Goal: Find contact information: Find contact information

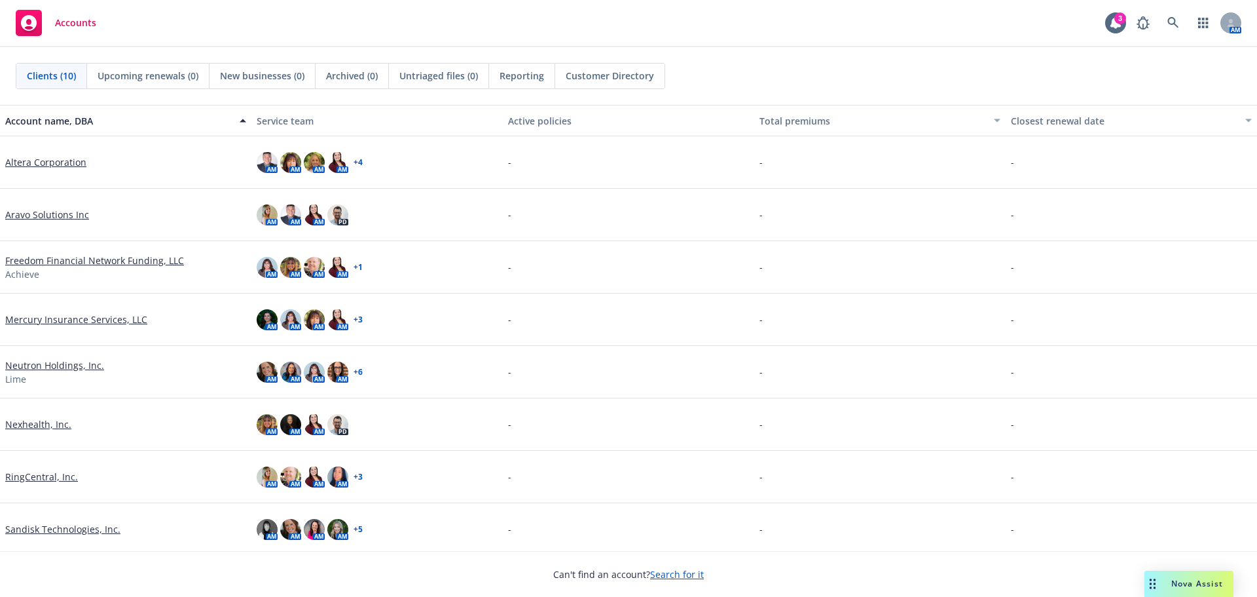
click at [45, 424] on link "Nexhealth, Inc." at bounding box center [38, 424] width 66 height 14
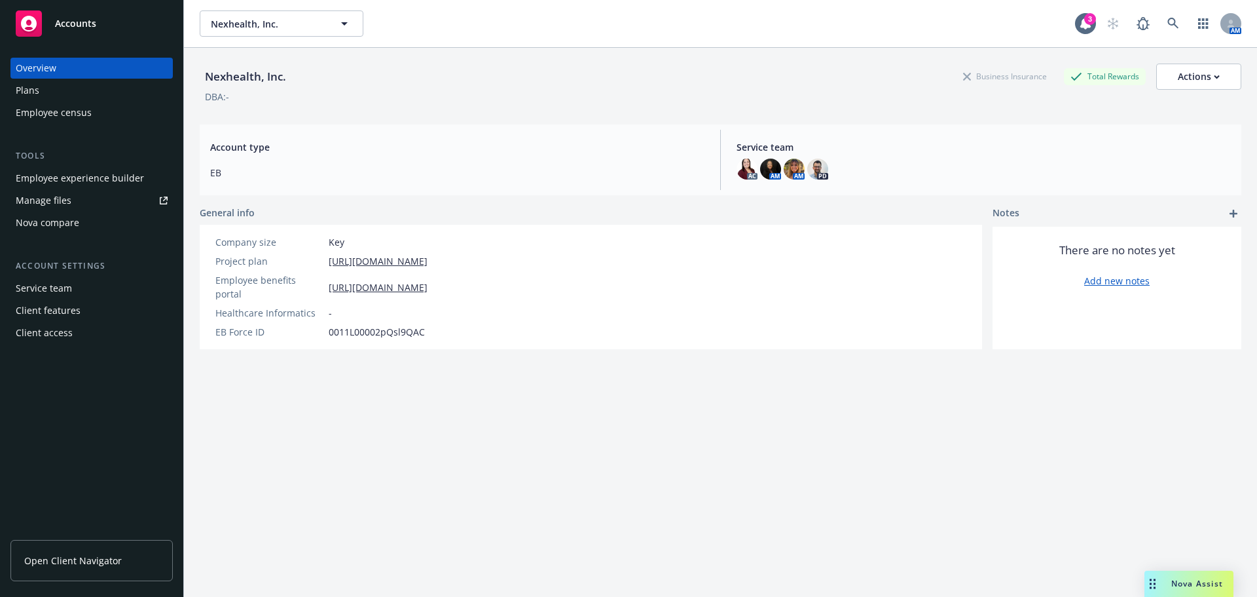
click at [89, 562] on span "Open Client Navigator" at bounding box center [73, 560] width 98 height 14
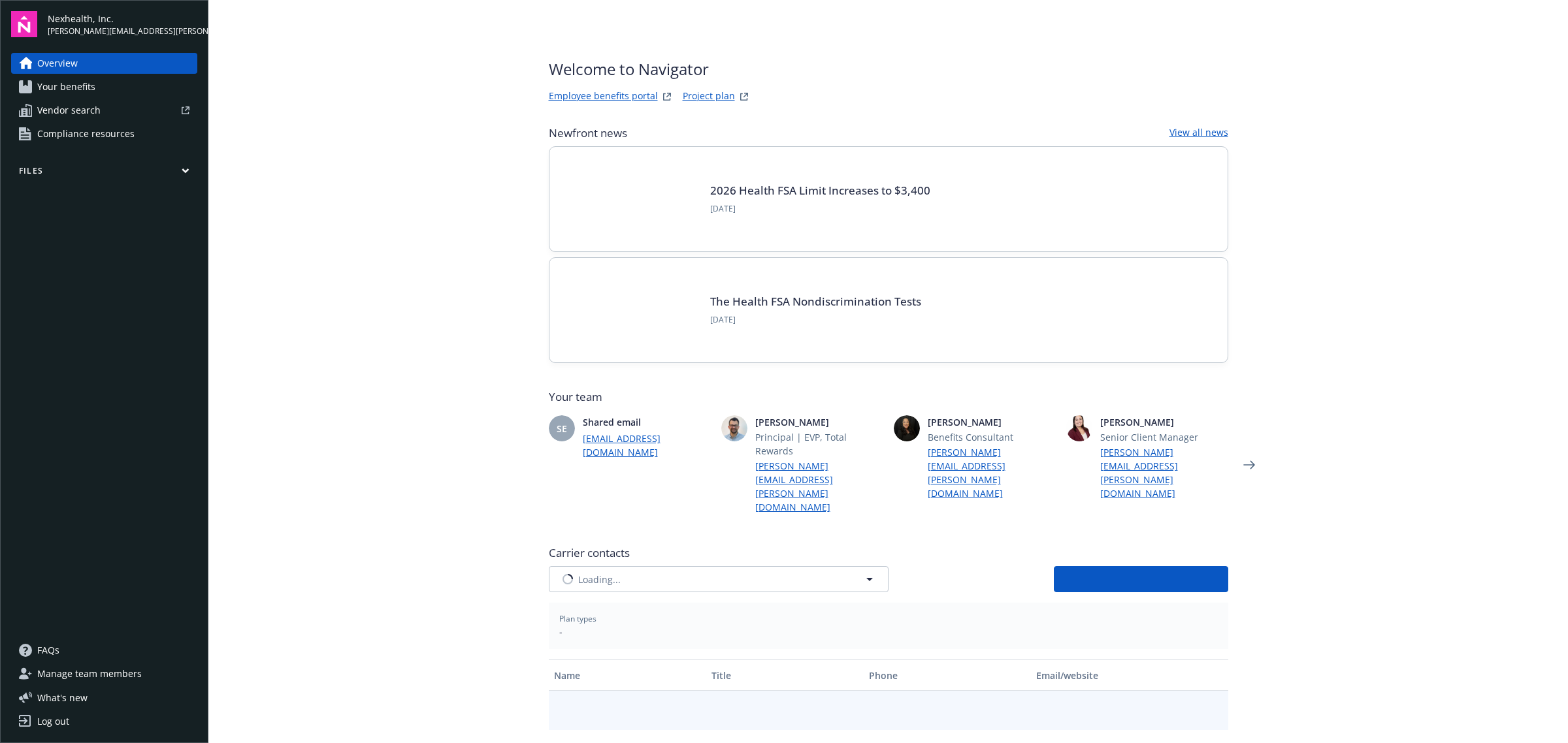
type input "CIGNA"
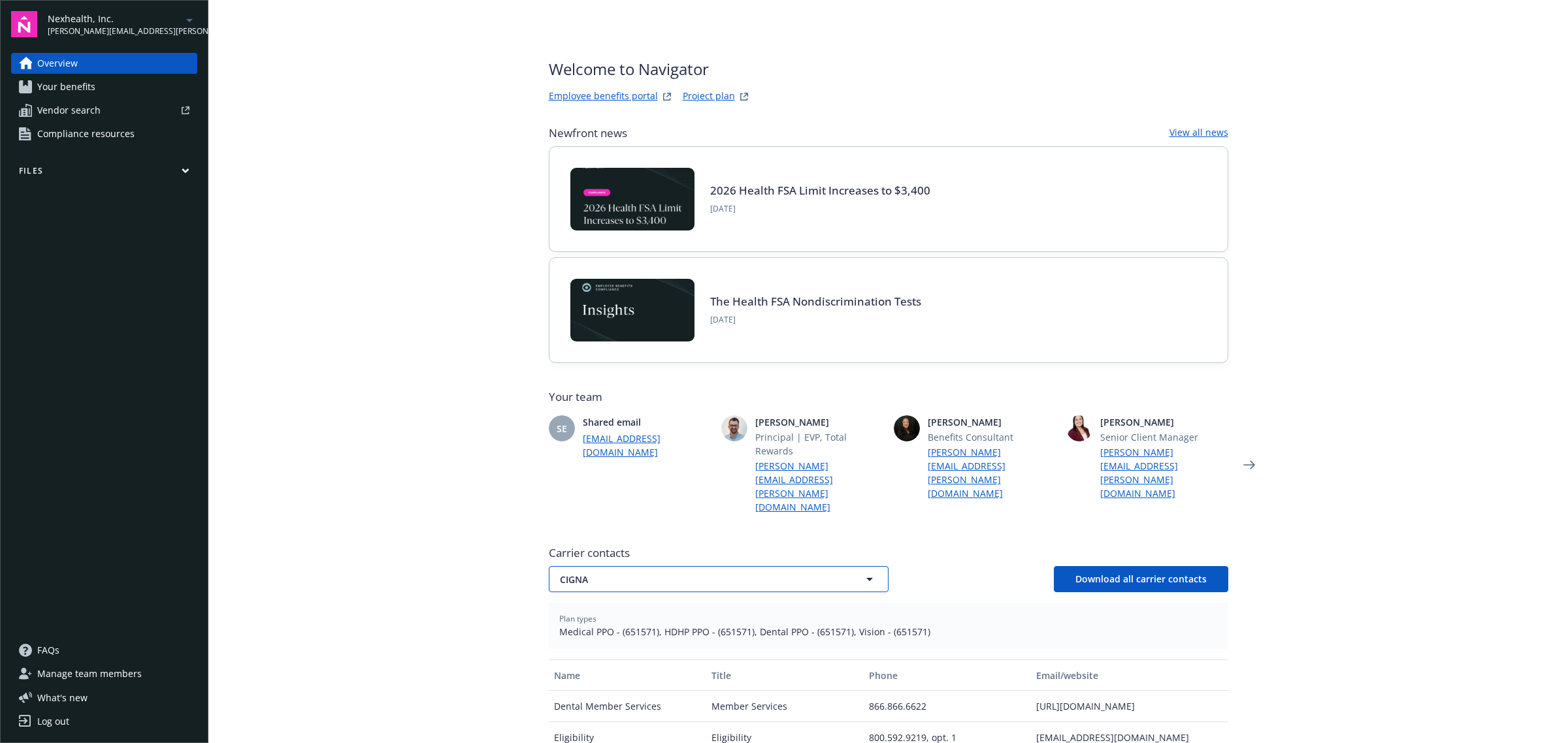
click at [866, 571] on icon "button" at bounding box center [870, 579] width 16 height 16
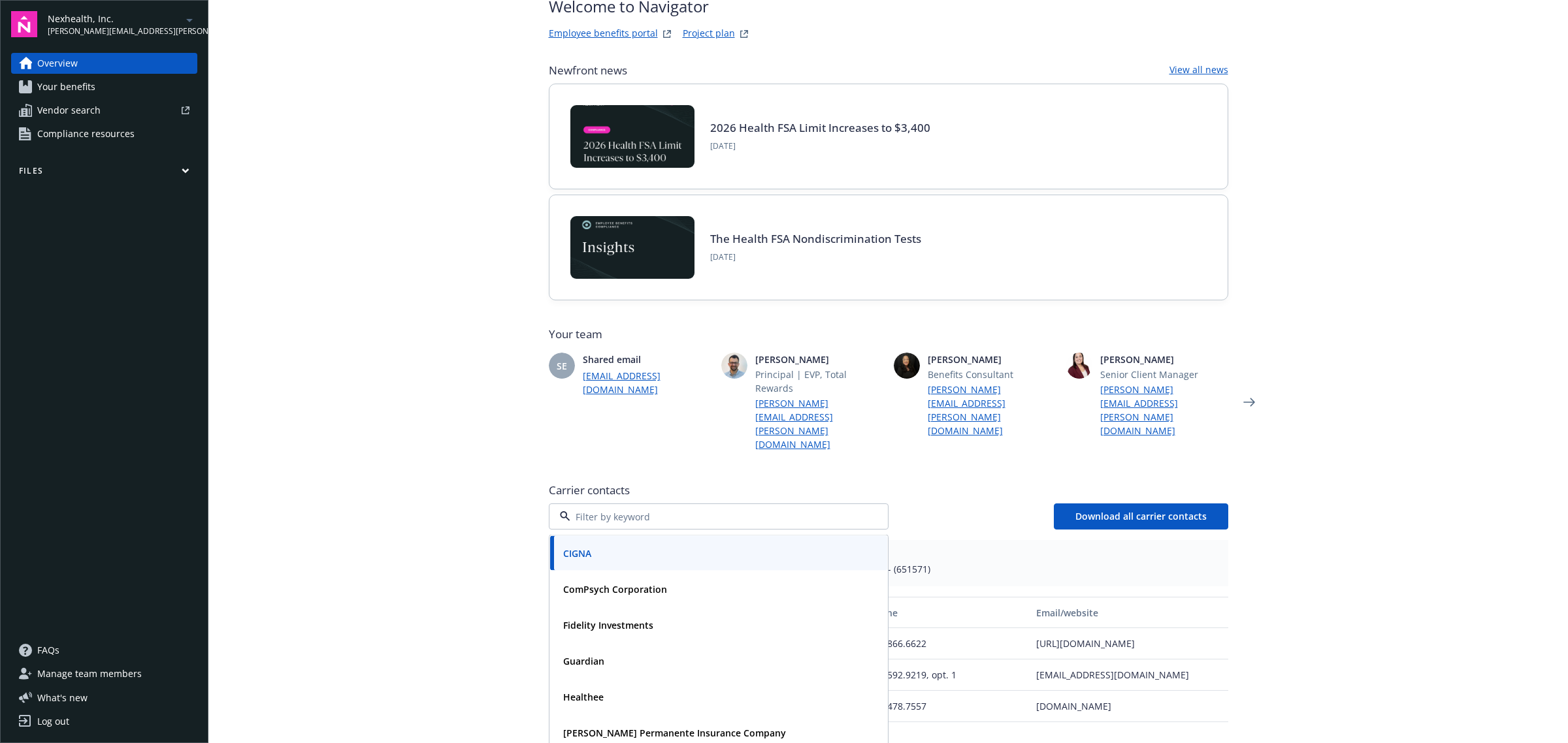
scroll to position [245, 0]
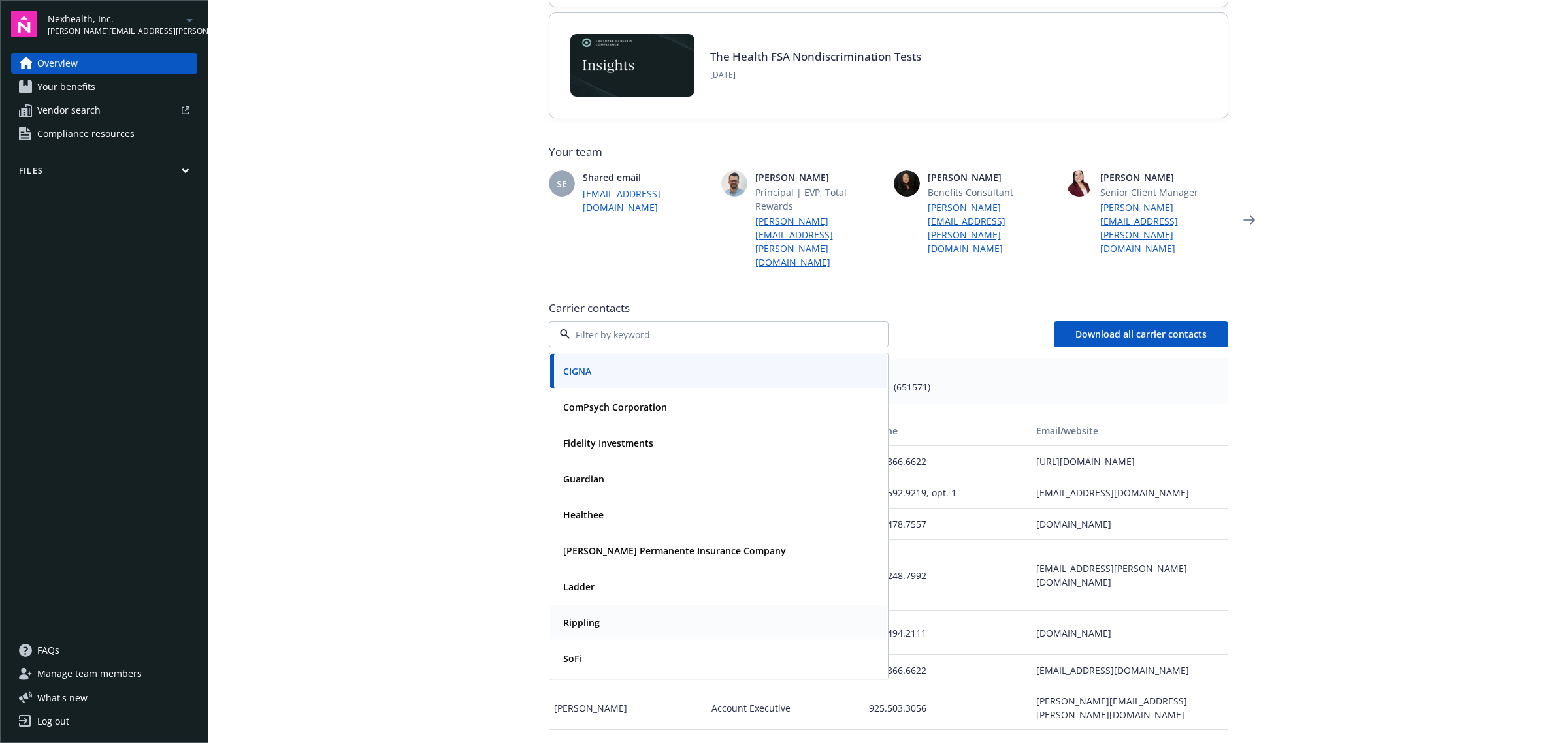
click at [576, 616] on strong "Rippling" at bounding box center [582, 622] width 37 height 12
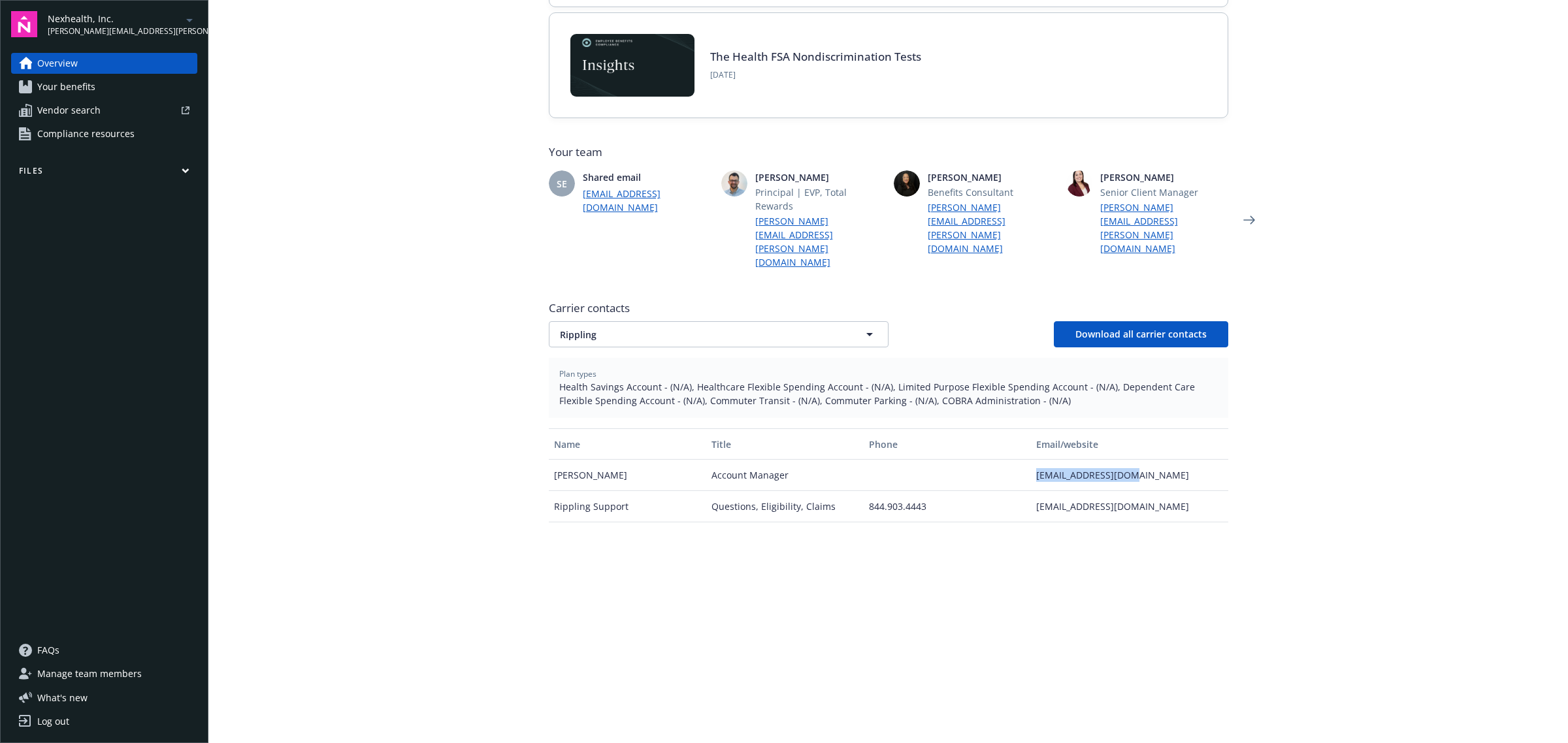
drag, startPoint x: 1123, startPoint y: 434, endPoint x: 1030, endPoint y: 436, distance: 93.0
click at [1030, 460] on div "[EMAIL_ADDRESS][DOMAIN_NAME]" at bounding box center [1128, 475] width 196 height 31
copy div "[EMAIL_ADDRESS][DOMAIN_NAME]"
